Goal: Communication & Community: Answer question/provide support

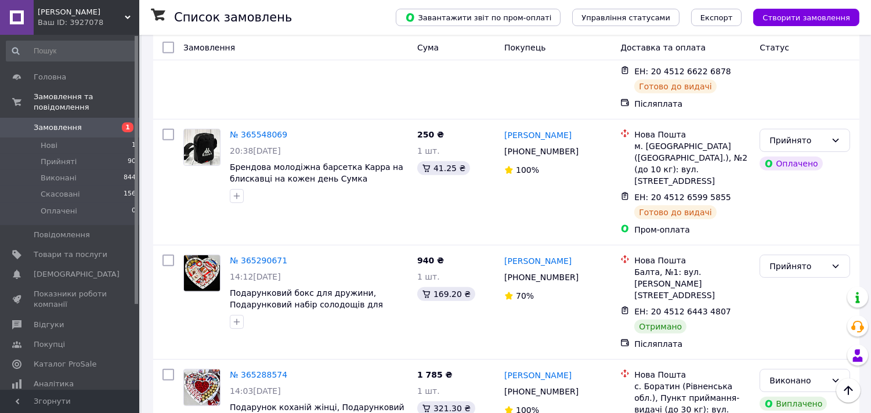
scroll to position [966, 0]
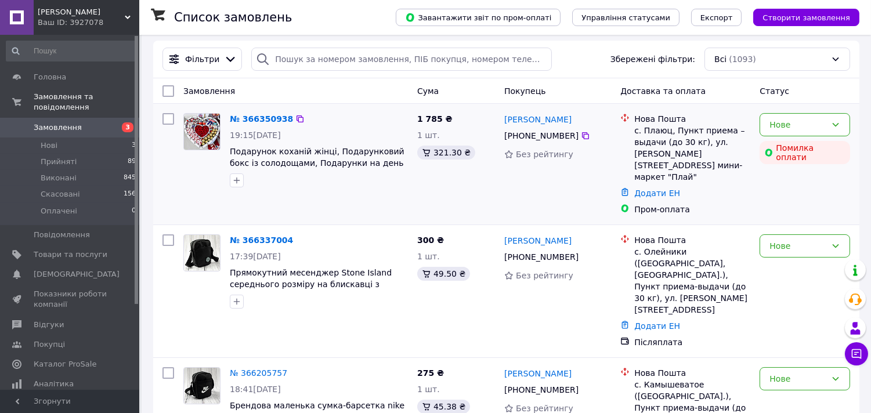
scroll to position [64, 0]
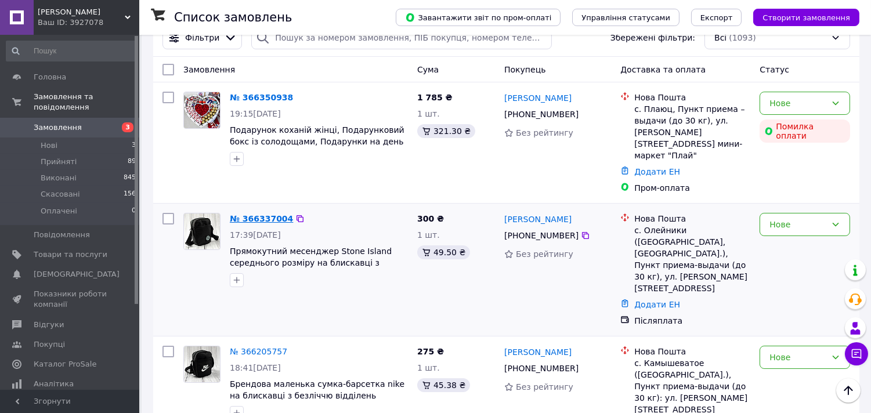
click at [256, 214] on link "№ 366337004" at bounding box center [261, 218] width 63 height 9
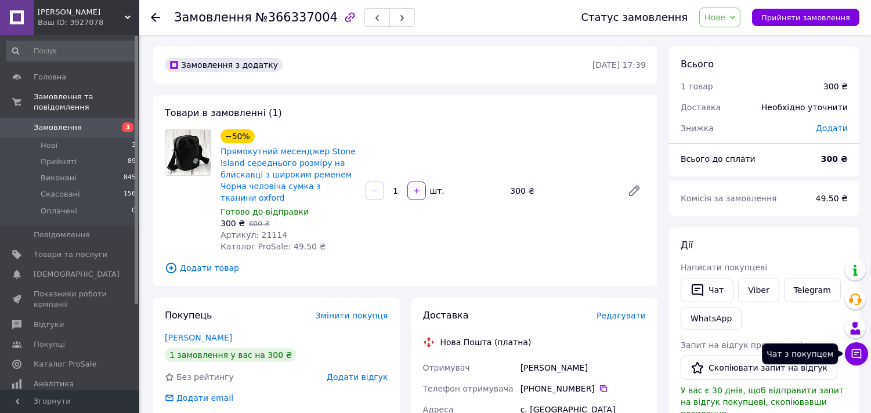
click at [854, 364] on button "Чат з покупцем" at bounding box center [856, 353] width 23 height 23
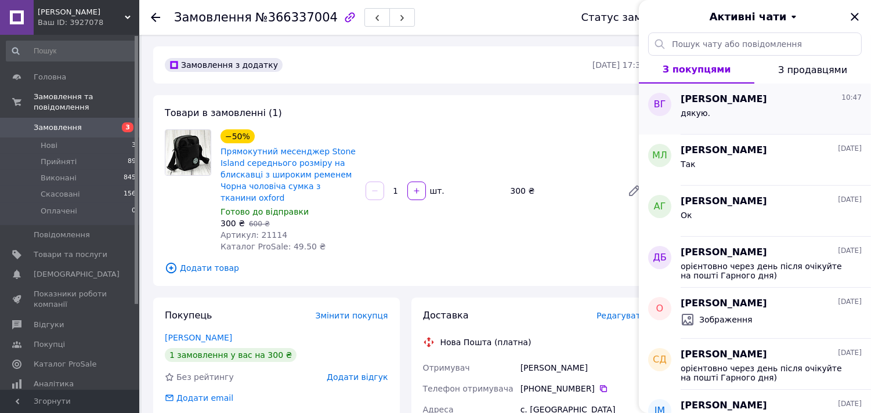
click at [751, 121] on div "дякую." at bounding box center [770, 115] width 181 height 19
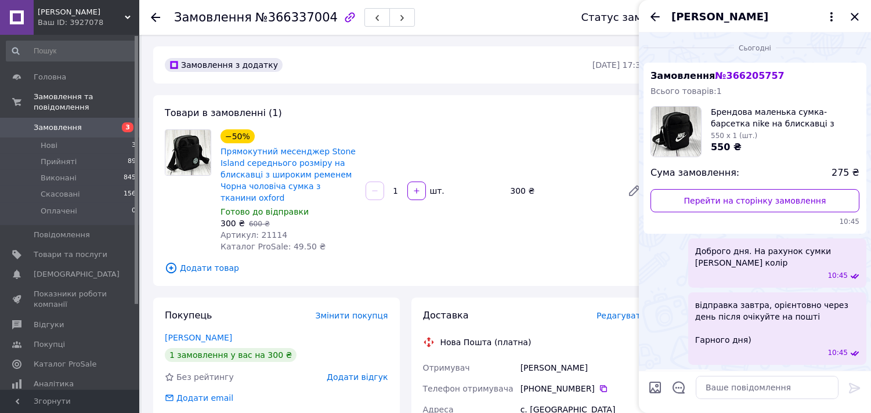
scroll to position [30, 0]
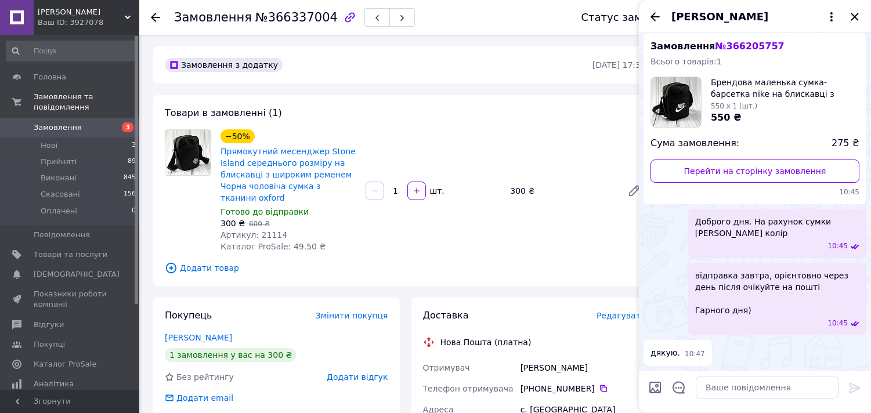
click at [731, 229] on span "Доброго дня. На рахунок сумки Найк чорний колір" at bounding box center [777, 227] width 164 height 23
copy span "Доброго дня. На рахунок сумки Найк чорний колір"
click at [853, 13] on icon "Закрити" at bounding box center [854, 17] width 14 height 14
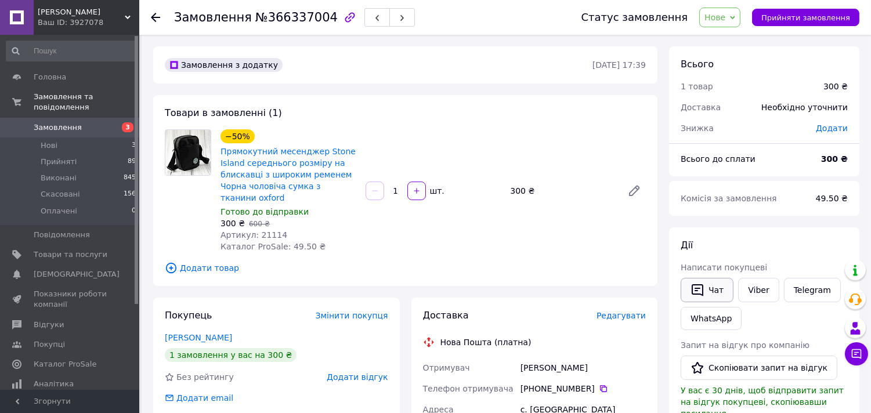
click at [717, 281] on button "Чат" at bounding box center [706, 290] width 53 height 24
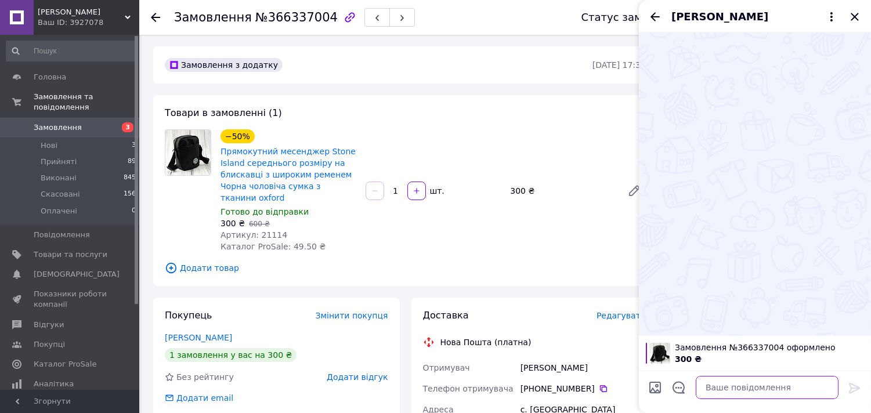
click at [769, 385] on textarea at bounding box center [766, 387] width 143 height 23
paste textarea "Доброго дня. На рахунок сумки Найк чорний колір"
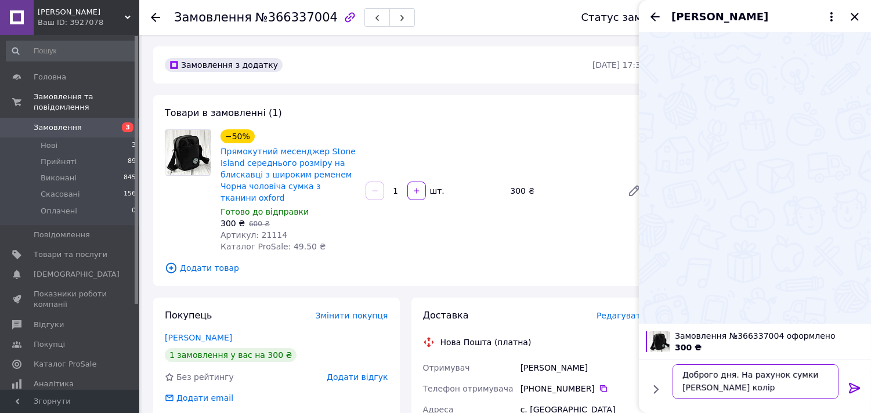
scroll to position [0, 0]
click at [729, 378] on textarea "Доброго дня. На рахунок сумки Найк чорний колір" at bounding box center [755, 381] width 166 height 35
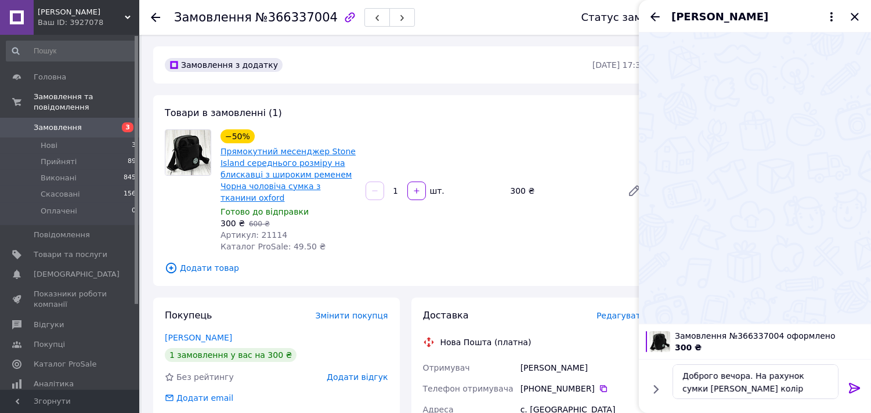
click at [276, 182] on link "Прямокутний месенджер Stone Island середнього розміру на блискавці з широким ре…" at bounding box center [287, 175] width 135 height 56
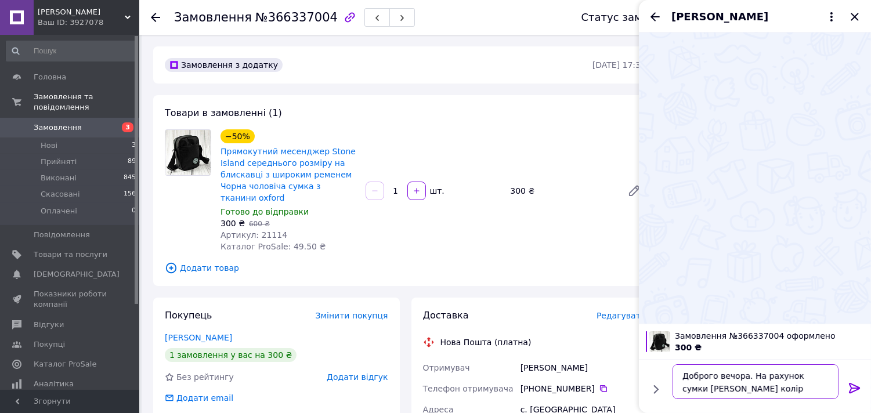
click at [701, 390] on textarea "Доброго вечора. На рахунок сумки Найк чорний колір" at bounding box center [755, 381] width 166 height 35
paste textarea "Stone Island"
type textarea "Доброго вечора. На рахунок сумки Stone Island чорний колір"
click at [849, 383] on icon at bounding box center [854, 388] width 11 height 10
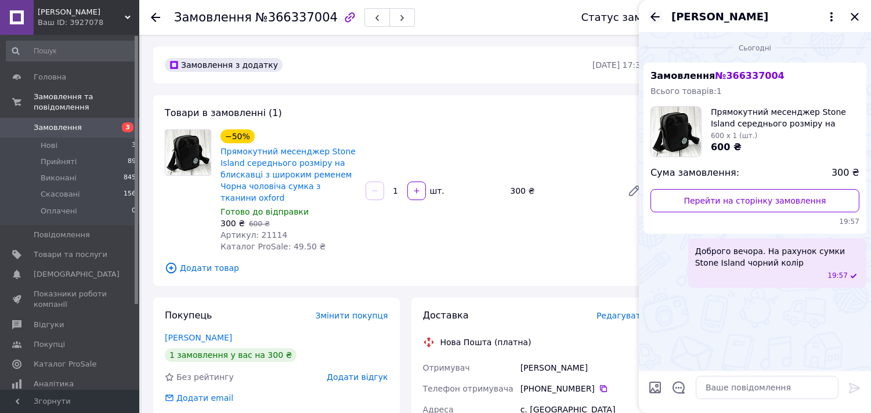
click at [658, 21] on icon "Назад" at bounding box center [655, 17] width 14 height 14
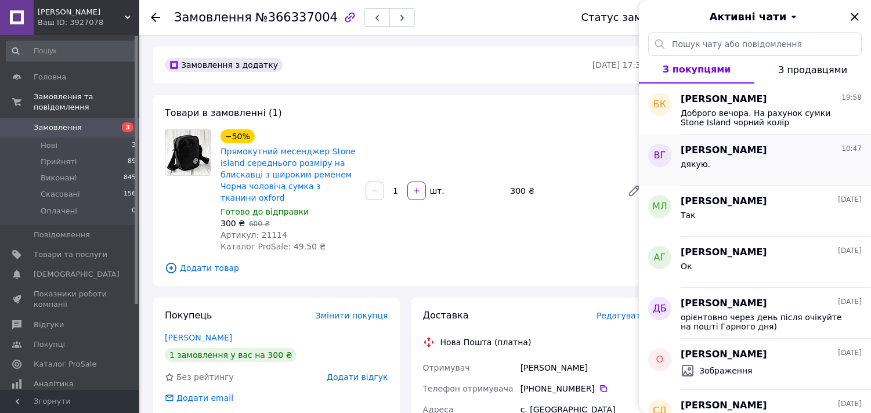
click at [787, 144] on div "Валерія Гаращенко 10:47" at bounding box center [770, 150] width 181 height 13
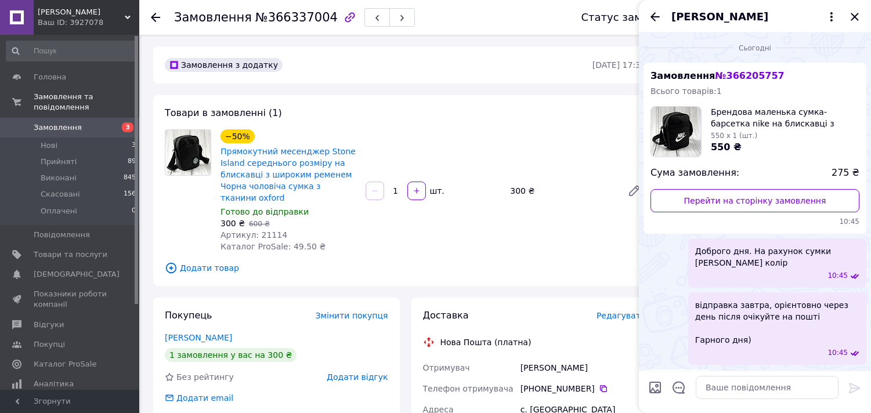
scroll to position [30, 0]
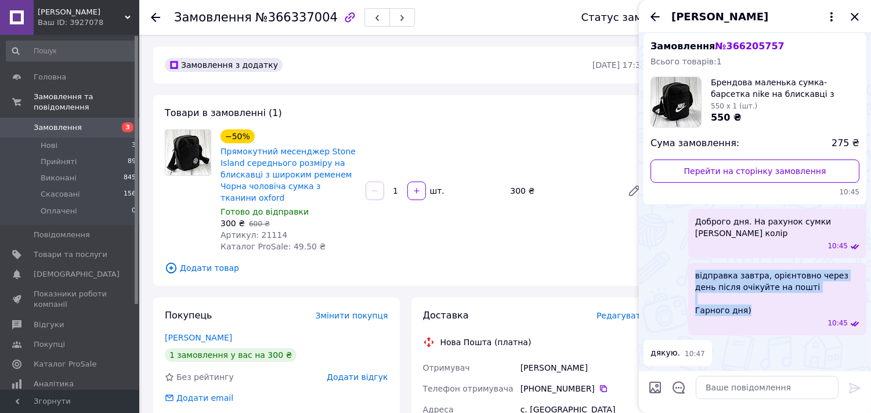
drag, startPoint x: 697, startPoint y: 276, endPoint x: 755, endPoint y: 311, distance: 67.1
click at [755, 311] on span "відправка завтра, орієнтовно через день після очікуйте на пошті Гарного дня)" at bounding box center [777, 293] width 164 height 46
copy span "відправка завтра, орієнтовно через день після очікуйте на пошті Гарного дня)"
click at [857, 16] on icon "Закрити" at bounding box center [854, 17] width 14 height 14
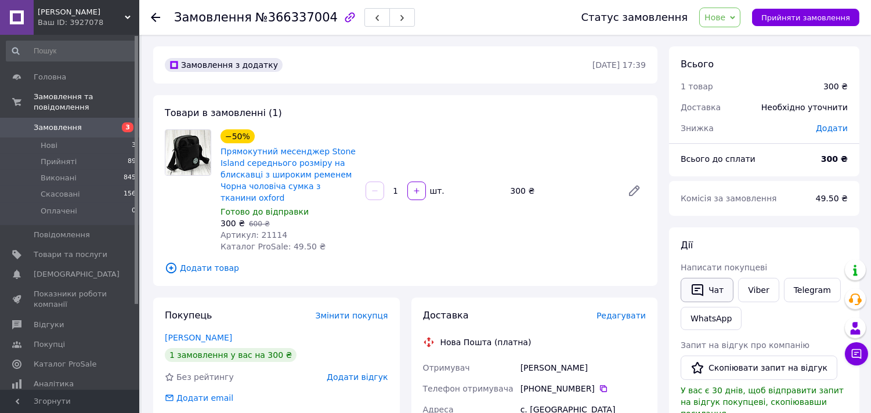
click at [714, 292] on button "Чат" at bounding box center [706, 290] width 53 height 24
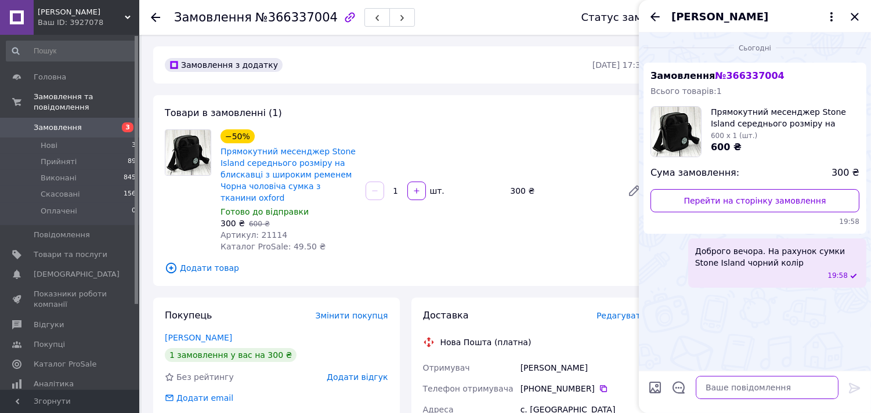
click at [780, 387] on textarea at bounding box center [766, 387] width 143 height 23
paste textarea "відправка завтра, орієнтовно через день після очікуйте на пошті Гарного дня)"
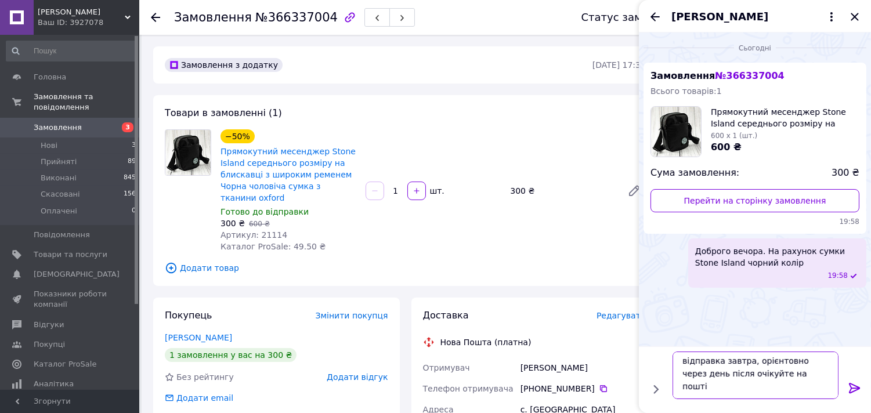
scroll to position [0, 0]
click at [749, 364] on textarea "відправка завтра, орієнтовно через день після очікуйте на пошті Гарного дня)" at bounding box center [755, 376] width 166 height 48
click at [729, 390] on textarea "відправка завтра, орієнтовно через день після очікуйте на пошті Гарного дня)" at bounding box center [755, 376] width 166 height 48
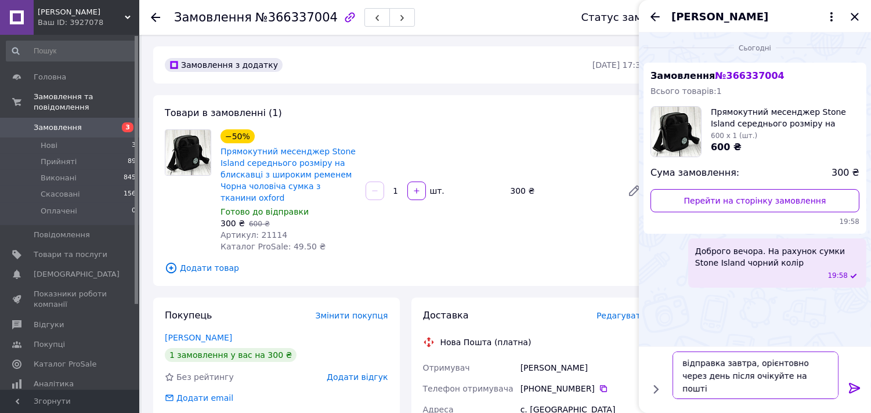
click at [750, 372] on textarea "відправка завтра, орієнтовно через день після очікуйте на пошті Гарного дня)" at bounding box center [755, 376] width 166 height 48
click at [747, 368] on textarea "відправка завтра, орієнтовно через день після очікуйте на пошті Гарного дня)" at bounding box center [755, 376] width 166 height 48
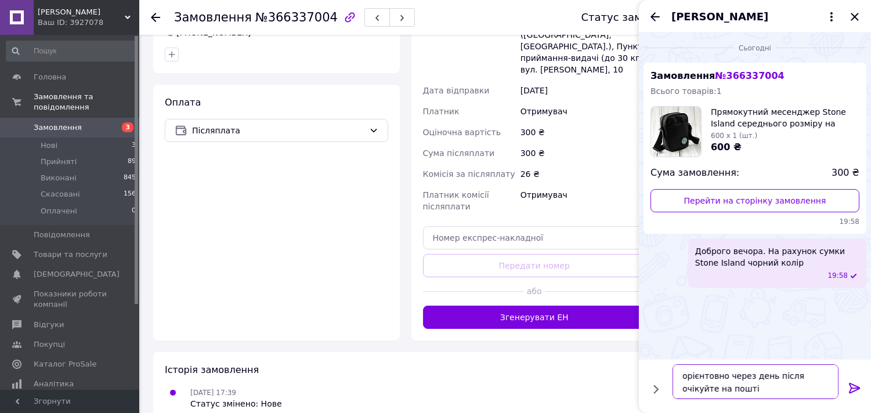
scroll to position [27, 0]
click at [729, 389] on textarea "орієнтовно через день після очікуйте на пошті Гарного дня)" at bounding box center [755, 381] width 166 height 35
type textarea "орієнтовно через день після очікуйте на пошті Гарного вечора)"
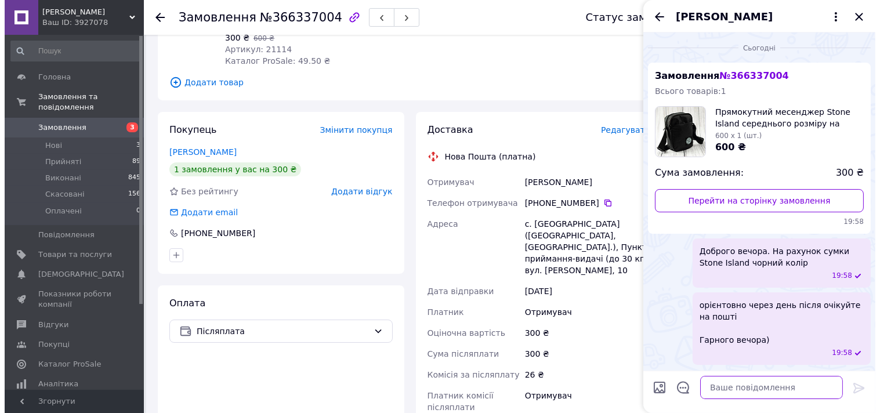
scroll to position [0, 0]
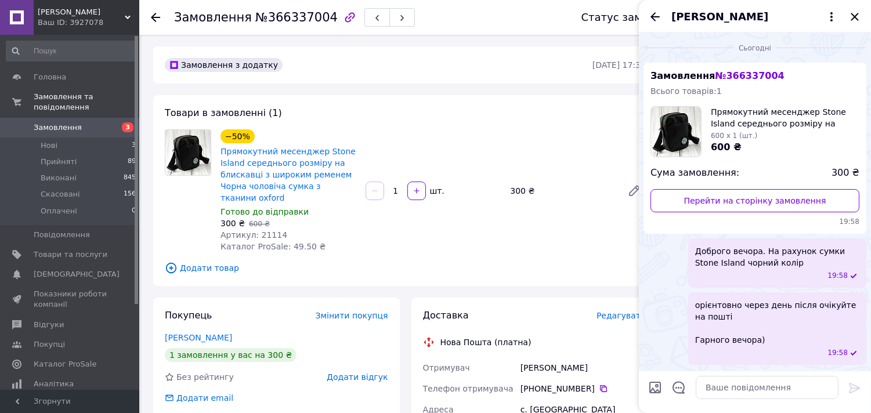
drag, startPoint x: 852, startPoint y: 18, endPoint x: 838, endPoint y: 19, distance: 13.4
click at [852, 17] on icon "Закрити" at bounding box center [854, 17] width 14 height 14
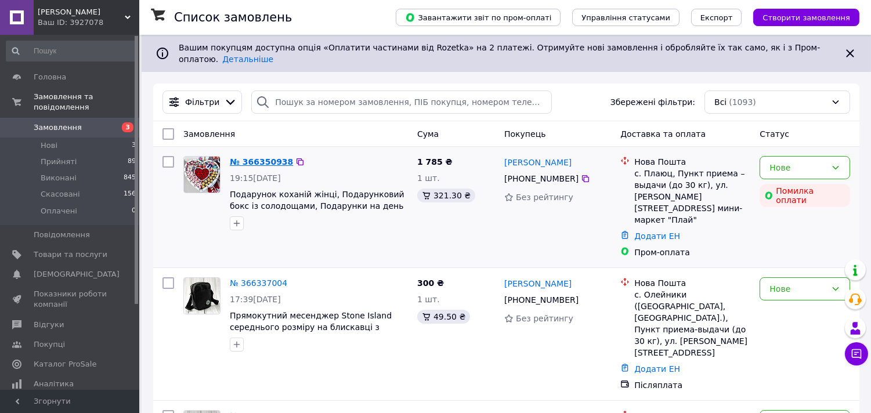
click at [274, 157] on link "№ 366350938" at bounding box center [261, 161] width 63 height 9
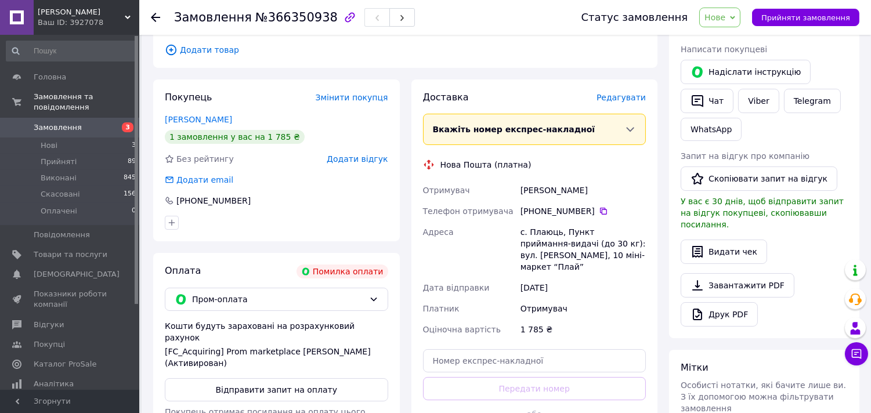
scroll to position [215, 0]
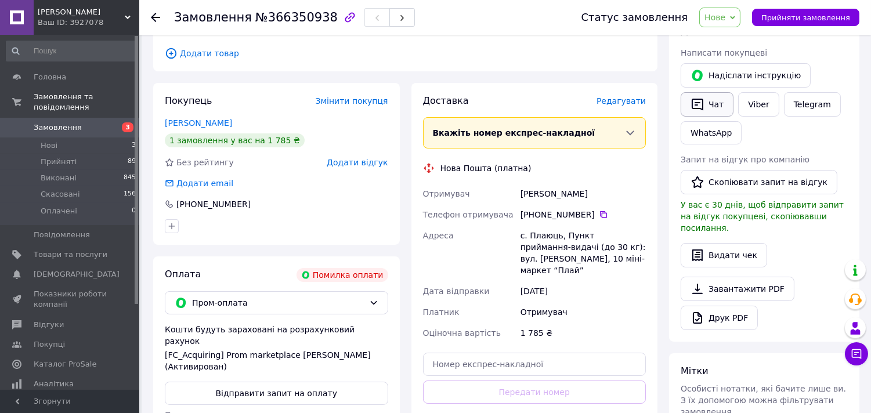
click at [711, 107] on button "Чат" at bounding box center [706, 104] width 53 height 24
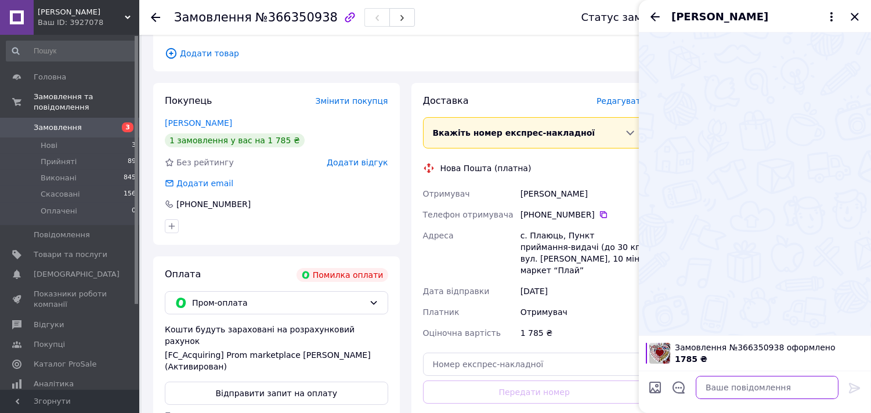
click at [744, 385] on textarea at bounding box center [766, 387] width 143 height 23
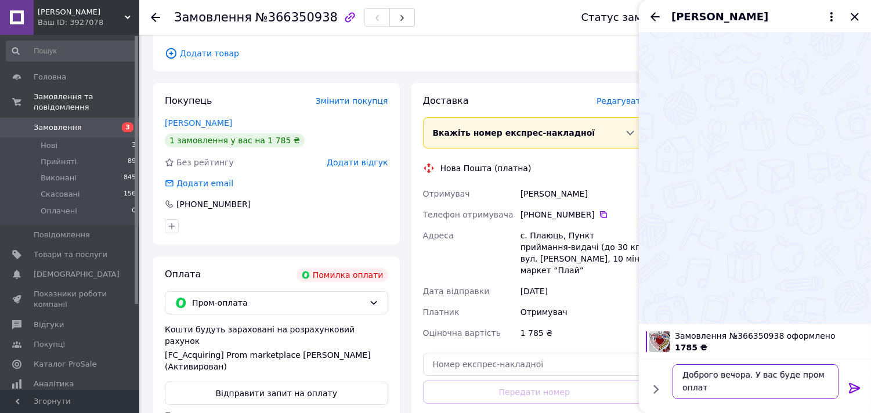
scroll to position [1, 0]
type textarea "Доброго вечора. У вас буде пром оплатою?"
click at [862, 389] on div at bounding box center [854, 389] width 23 height 27
click at [854, 387] on icon at bounding box center [854, 388] width 14 height 14
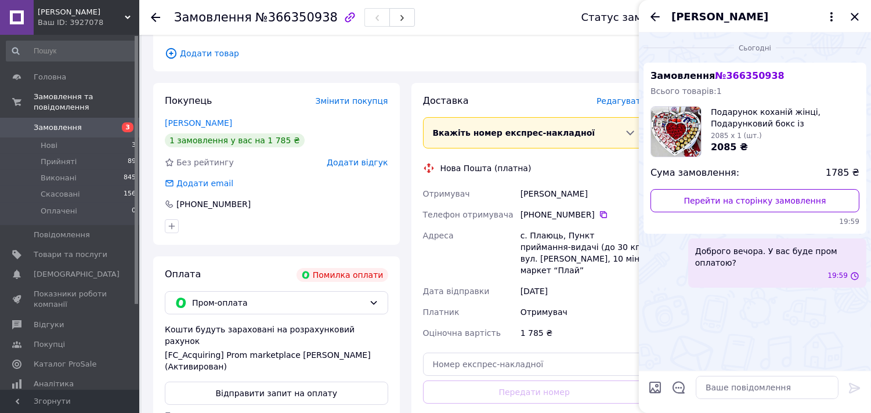
scroll to position [0, 0]
click at [741, 271] on div "19:59" at bounding box center [780, 276] width 160 height 10
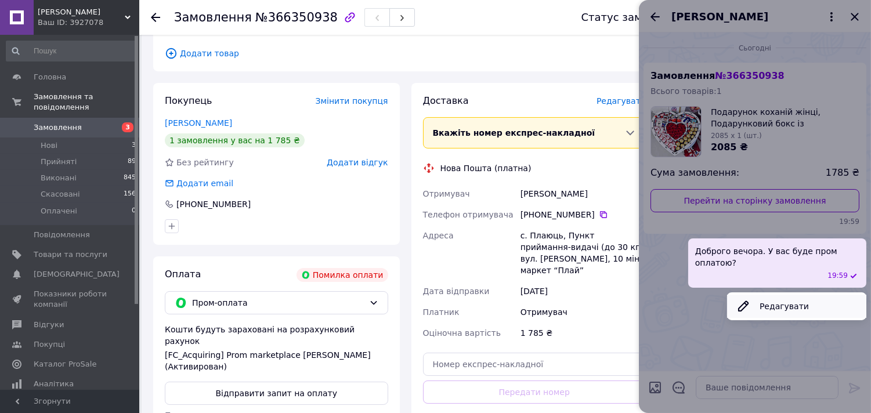
click at [760, 302] on button "Редагувати" at bounding box center [796, 306] width 139 height 23
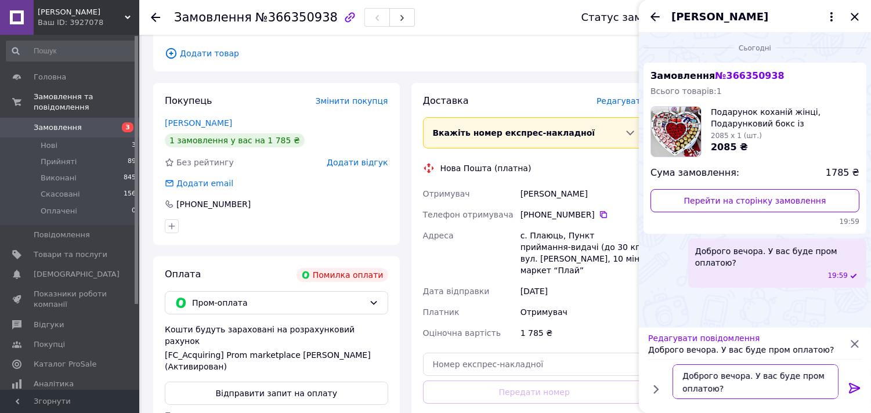
click at [723, 389] on textarea "Доброго вечора. У вас буде пром оплатою?" at bounding box center [755, 381] width 166 height 35
type textarea "Доброго вечора. У вас буде пром оплатою чи накладним?"
click at [853, 389] on icon at bounding box center [854, 388] width 11 height 10
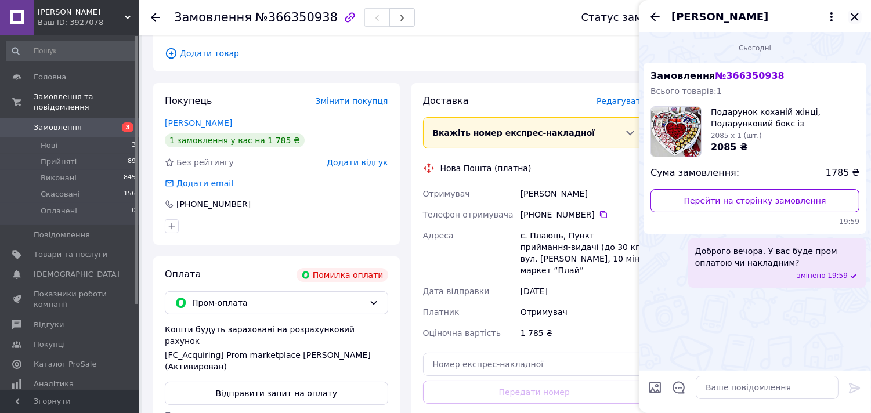
click at [857, 10] on icon "Закрити" at bounding box center [854, 17] width 14 height 14
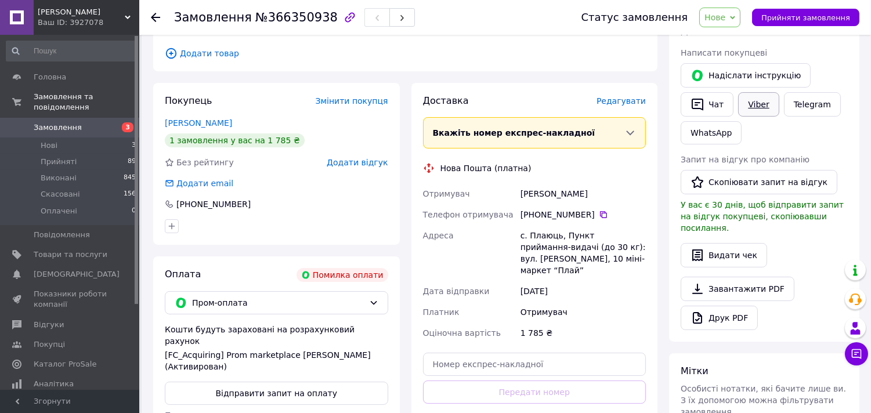
click at [745, 114] on link "Viber" at bounding box center [758, 104] width 41 height 24
